Goal: Task Accomplishment & Management: Manage account settings

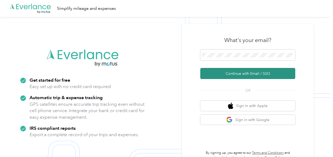
click at [235, 72] on button "Continue with Email / SSO" at bounding box center [247, 73] width 95 height 11
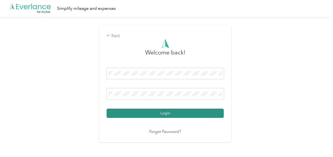
click at [159, 115] on button "Login" at bounding box center [165, 113] width 117 height 9
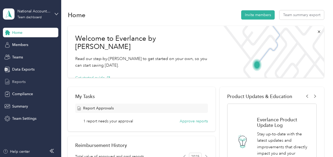
click at [18, 79] on span "Reports" at bounding box center [18, 82] width 13 height 6
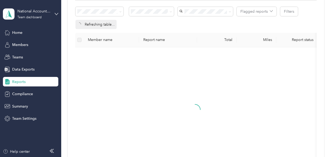
scroll to position [106, 0]
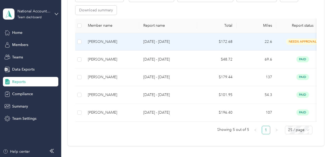
click at [128, 39] on div "[PERSON_NAME]" at bounding box center [111, 42] width 47 height 6
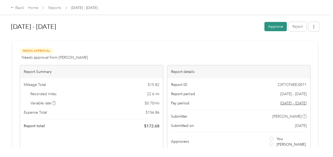
click at [275, 24] on button "Approve" at bounding box center [276, 26] width 22 height 9
